Goal: Navigation & Orientation: Find specific page/section

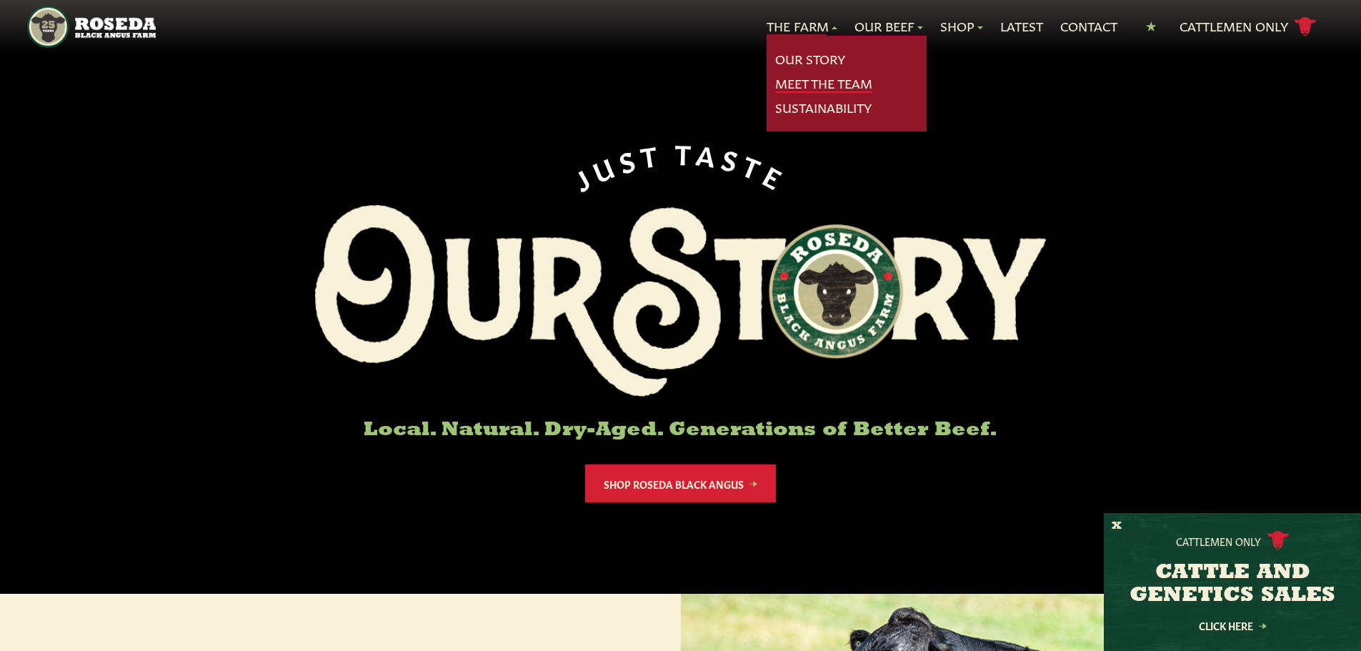
click at [832, 82] on link "Meet The Team" at bounding box center [823, 83] width 97 height 19
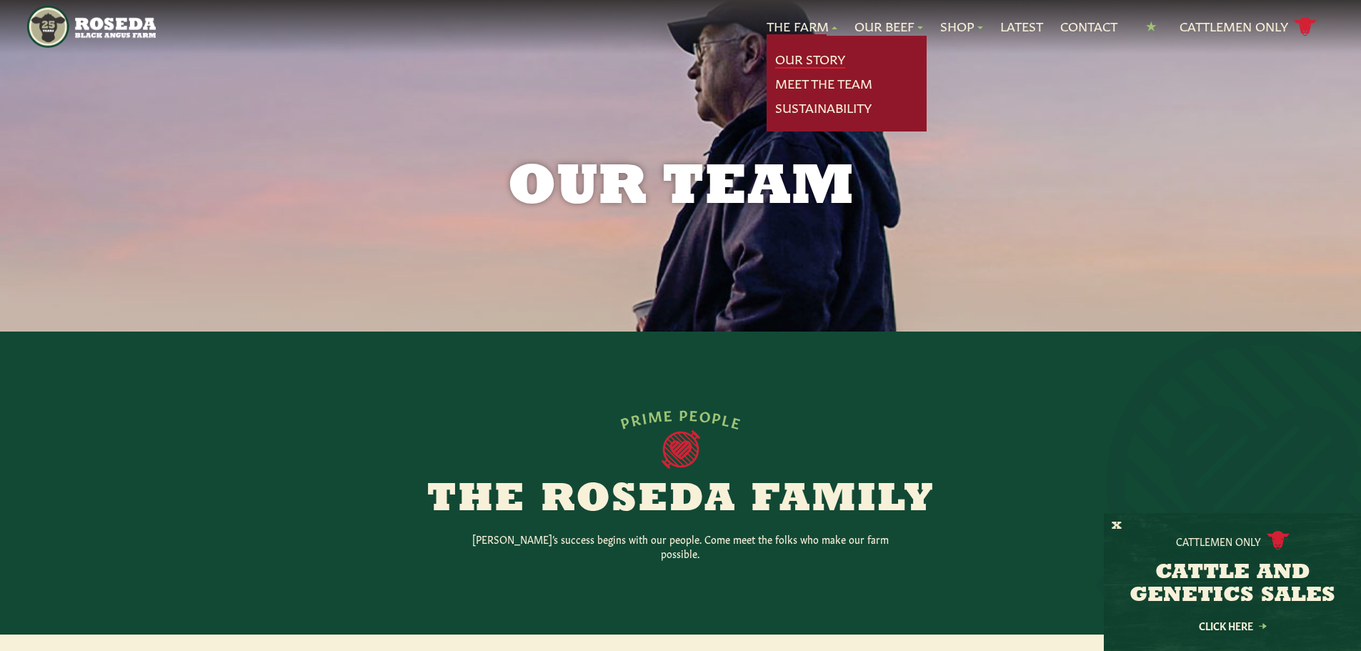
click at [815, 61] on link "Our Story" at bounding box center [810, 59] width 70 height 19
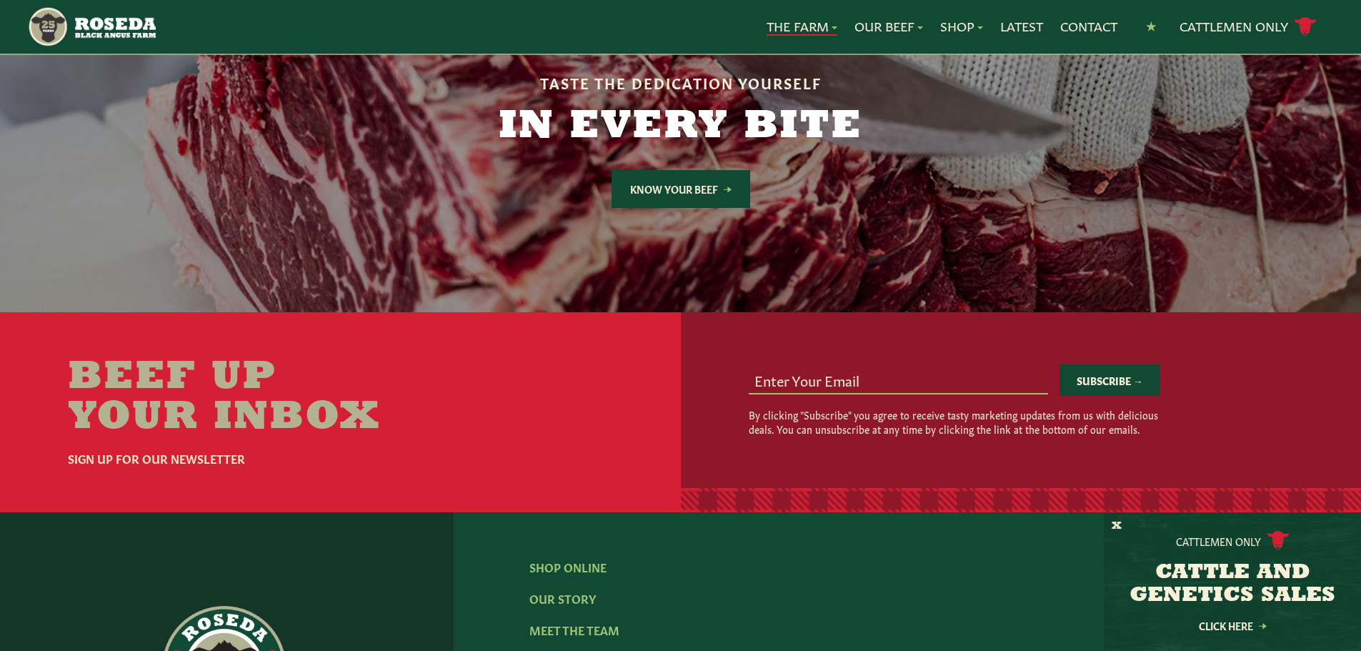
scroll to position [3930, 0]
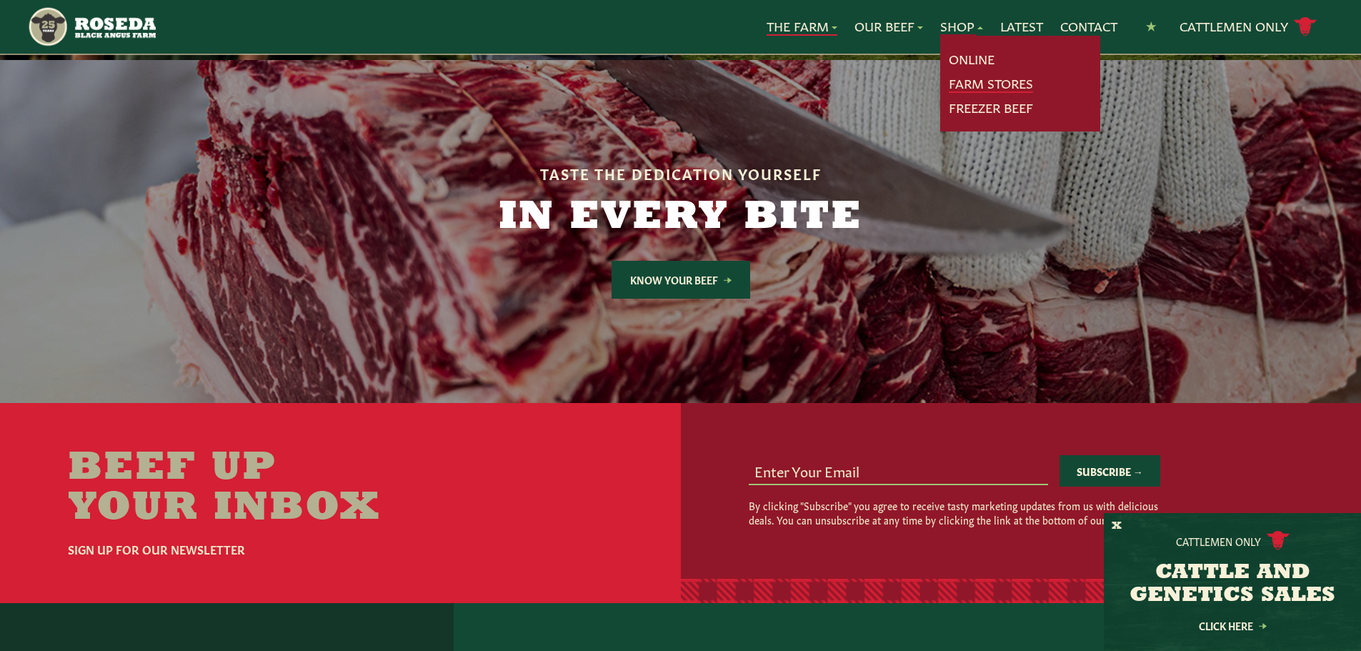
click at [977, 81] on link "Farm Stores" at bounding box center [991, 83] width 84 height 19
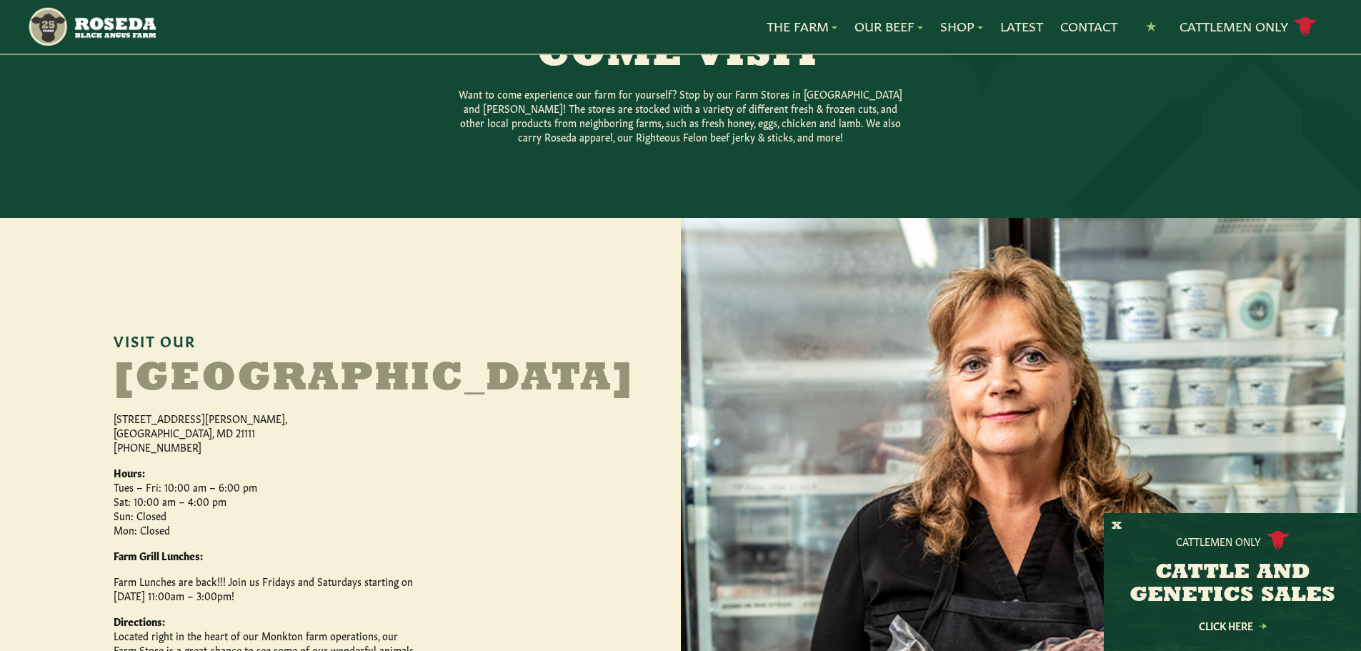
scroll to position [589, 0]
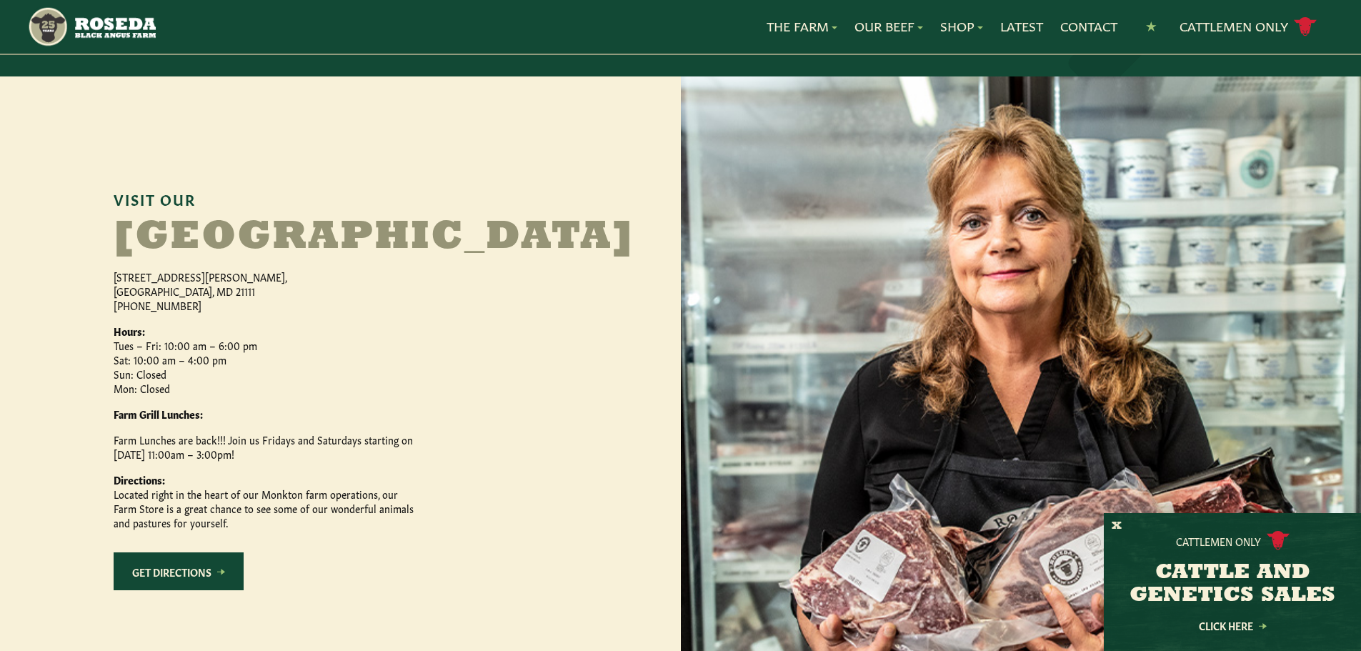
click at [188, 590] on link "Get Directions" at bounding box center [179, 571] width 130 height 38
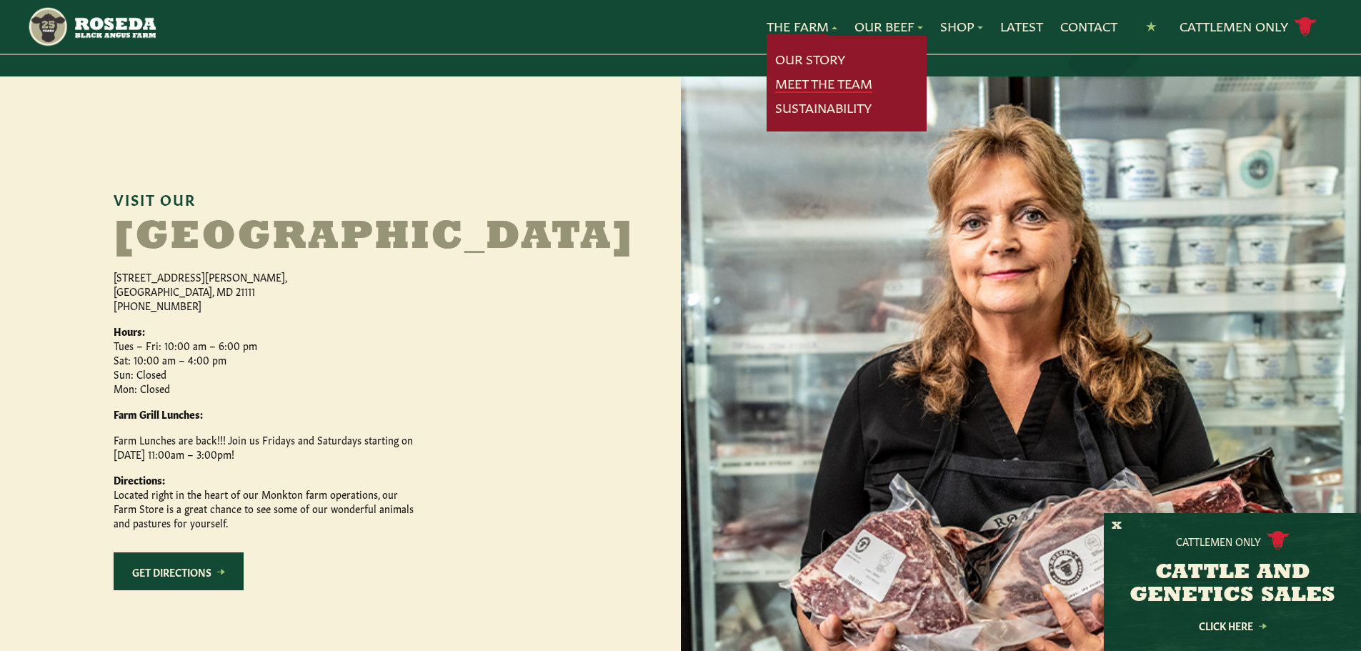
click at [795, 84] on link "Meet The Team" at bounding box center [823, 83] width 97 height 19
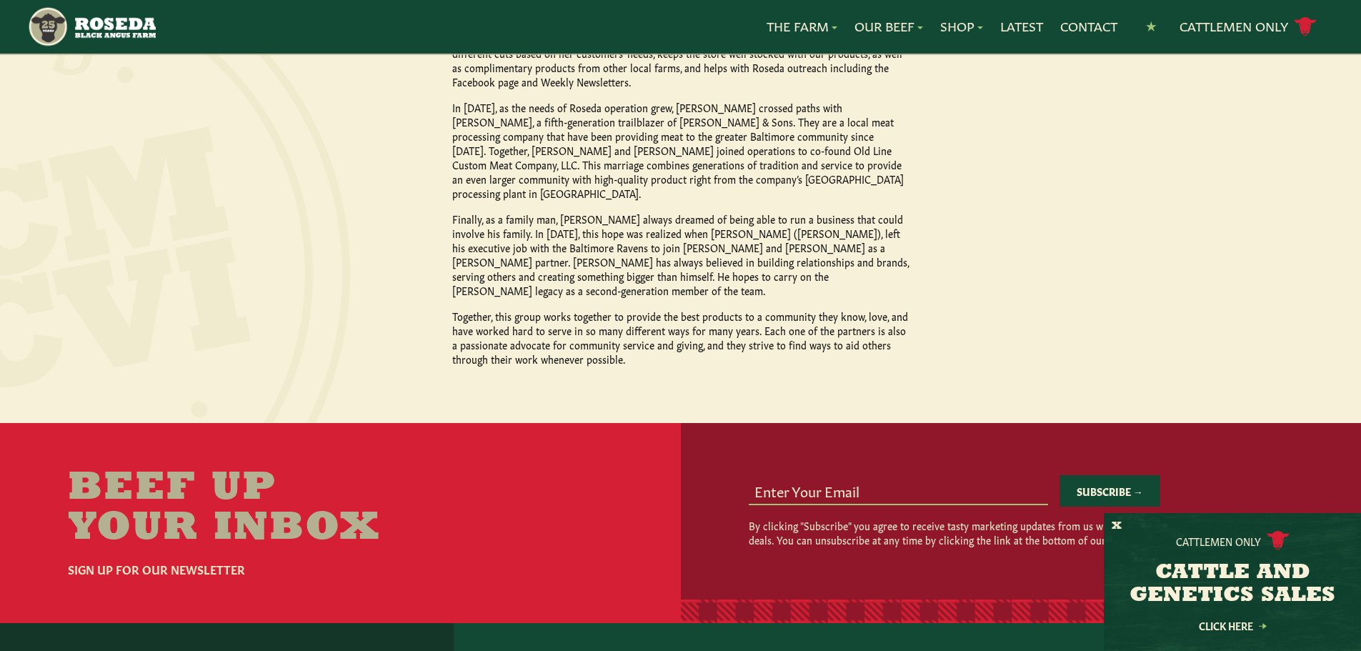
scroll to position [1929, 0]
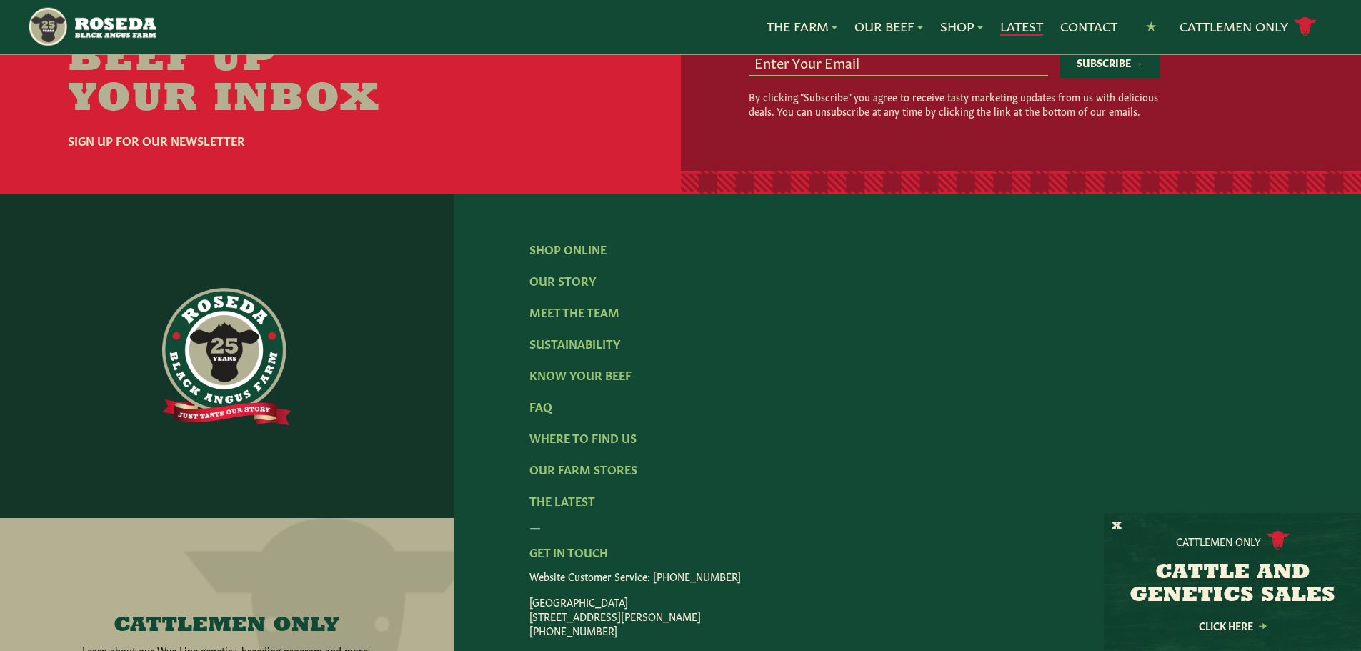
click at [1019, 26] on link "Latest" at bounding box center [1021, 26] width 43 height 19
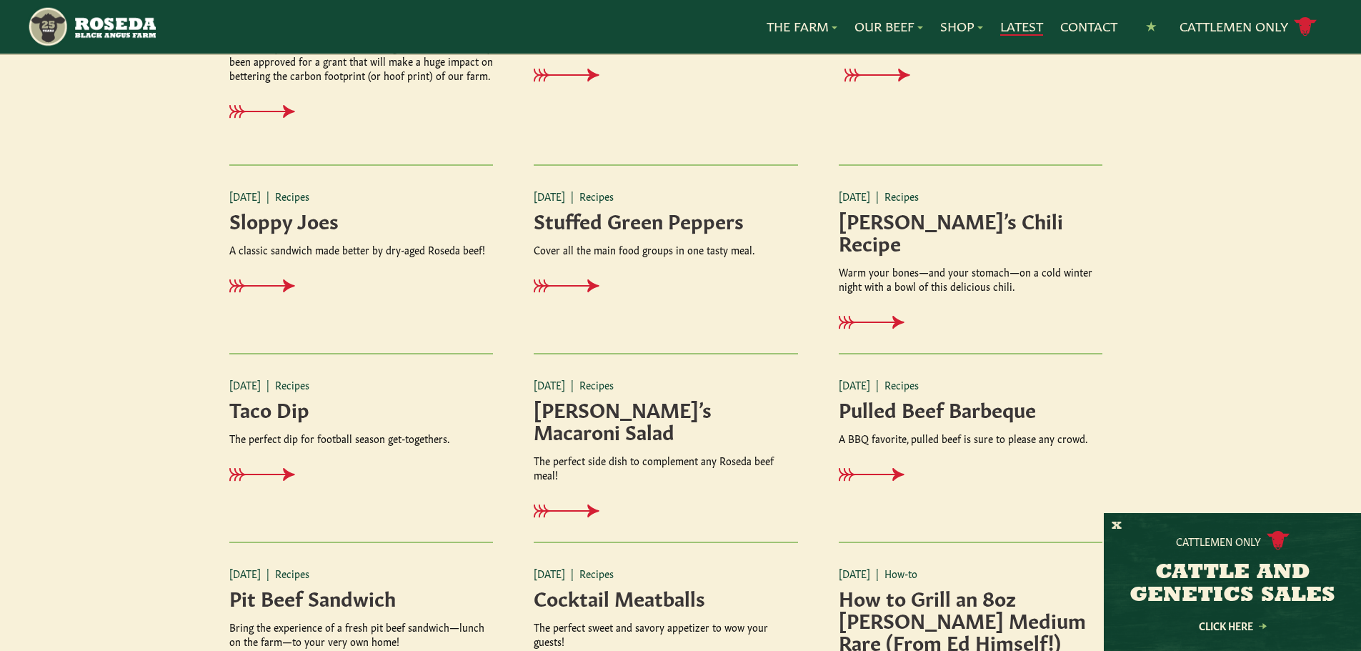
scroll to position [1215, 0]
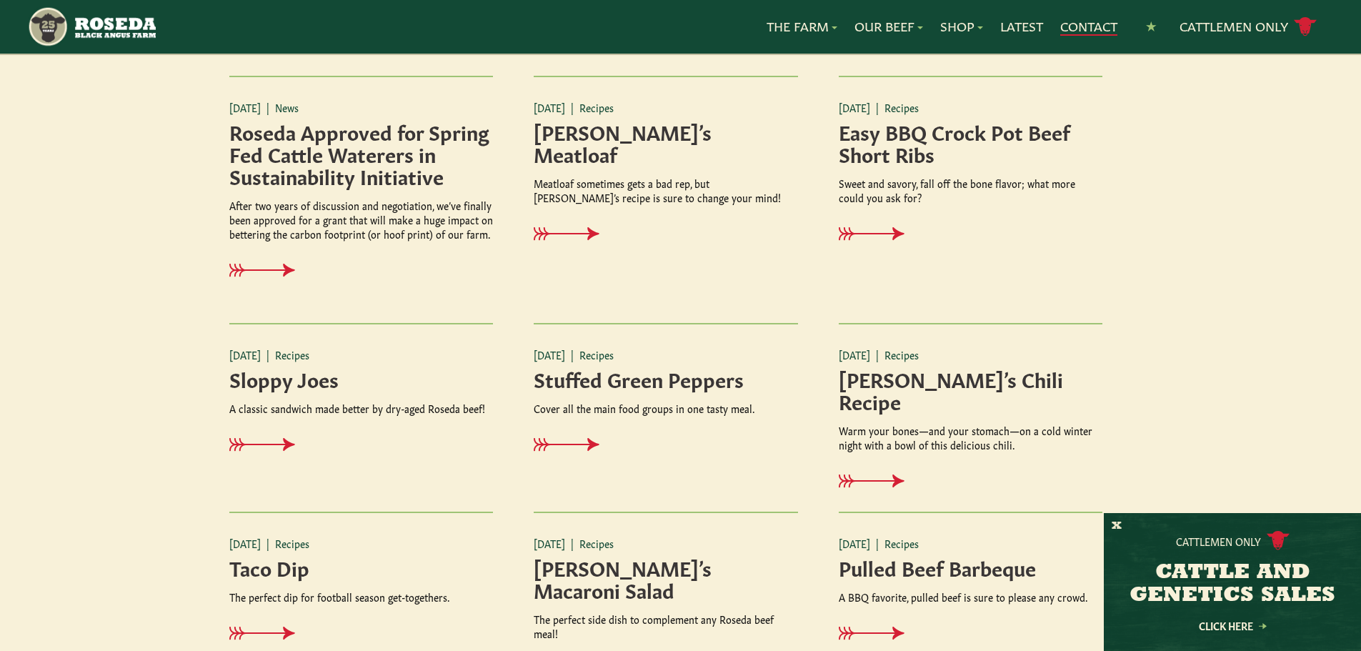
click at [1090, 21] on link "Contact" at bounding box center [1088, 26] width 57 height 19
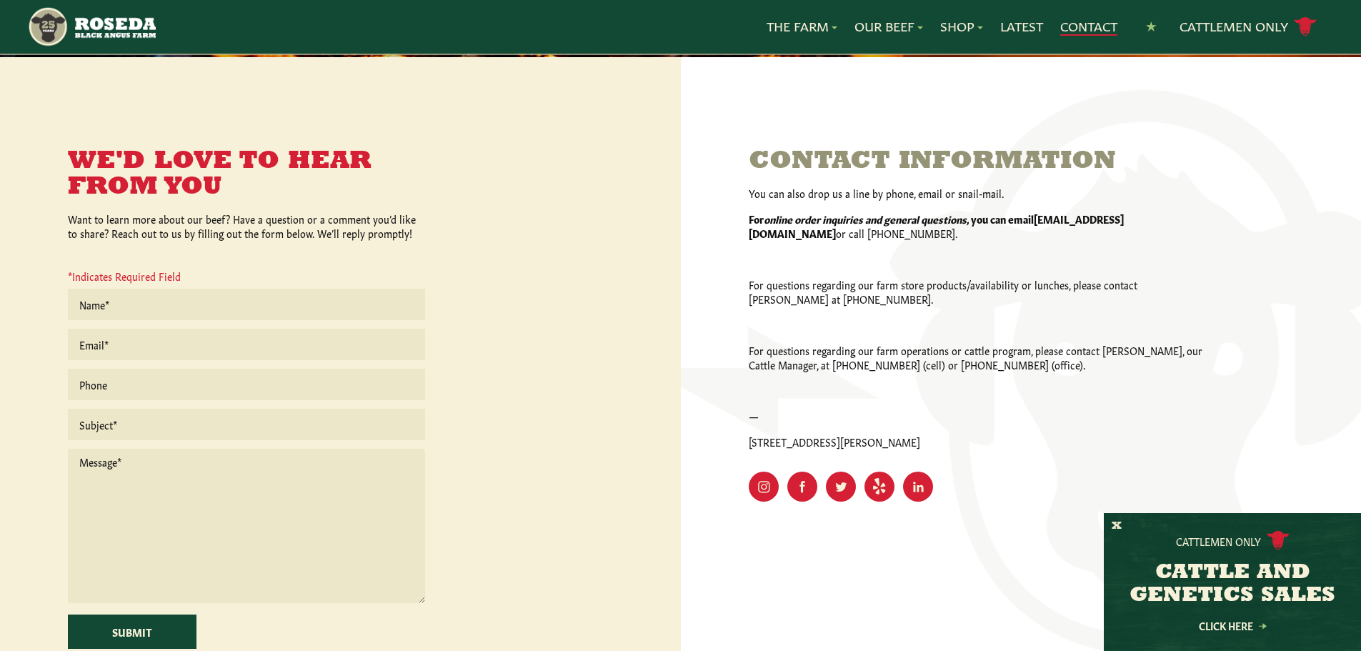
scroll to position [286, 0]
